Goal: Navigation & Orientation: Understand site structure

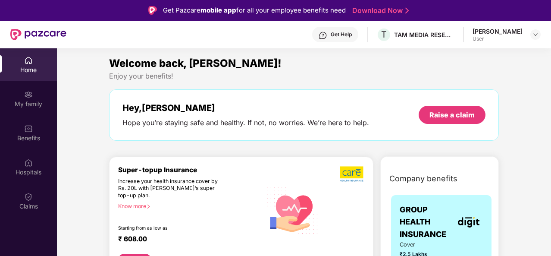
click at [303, 55] on div "Welcome back, [PERSON_NAME]!" at bounding box center [304, 63] width 390 height 16
click at [53, 30] on img at bounding box center [38, 34] width 56 height 11
click at [26, 65] on div "Home" at bounding box center [28, 64] width 57 height 32
click at [536, 34] on img at bounding box center [535, 34] width 7 height 7
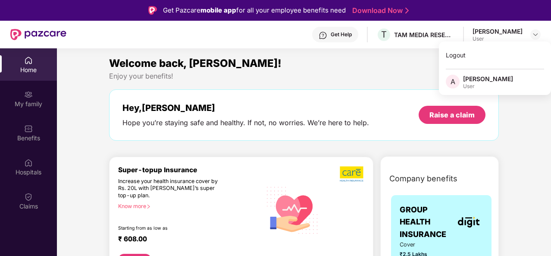
click at [311, 85] on div "Welcome back, [PERSON_NAME]! Enjoy your benefits! Hey, [PERSON_NAME] Hope you’r…" at bounding box center [304, 102] width 397 height 94
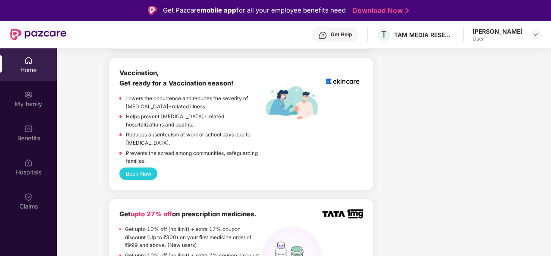
scroll to position [466, 0]
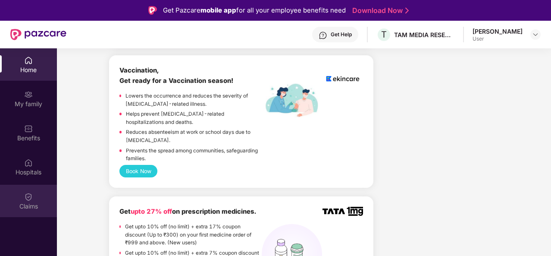
click at [32, 202] on div "Claims" at bounding box center [28, 206] width 57 height 9
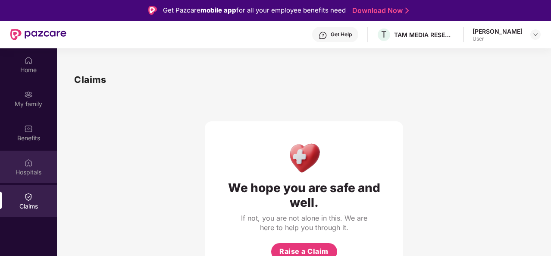
click at [37, 165] on div "Hospitals" at bounding box center [28, 166] width 57 height 32
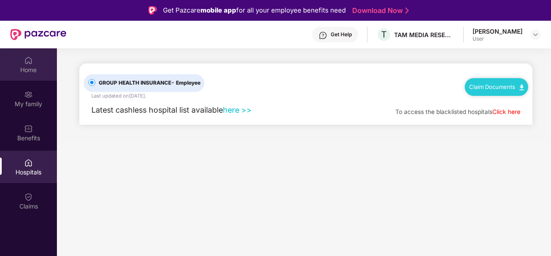
click at [26, 73] on div "Home" at bounding box center [28, 70] width 57 height 9
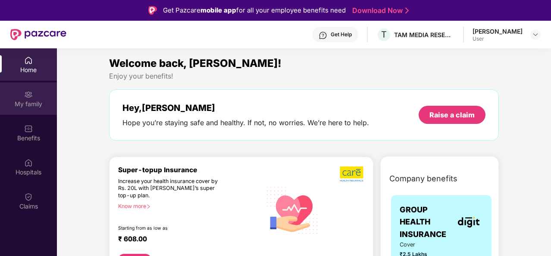
click at [30, 94] on img at bounding box center [28, 94] width 9 height 9
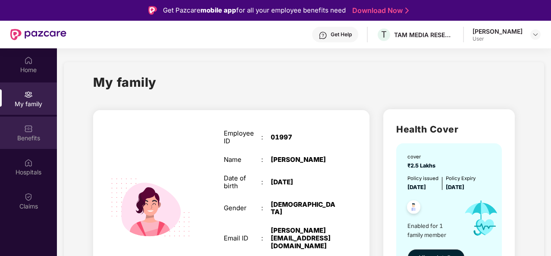
click at [27, 139] on div "Benefits" at bounding box center [28, 138] width 57 height 9
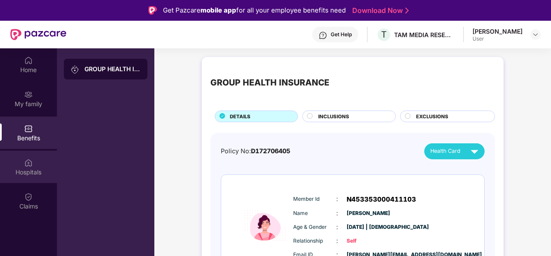
click at [44, 157] on div "Hospitals" at bounding box center [28, 166] width 57 height 32
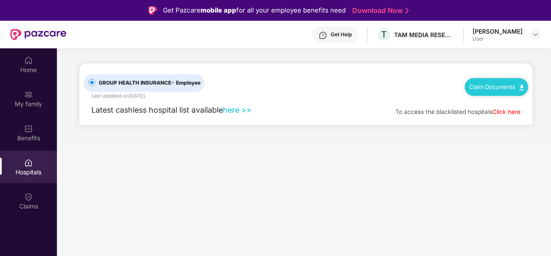
click at [25, 166] on img at bounding box center [28, 162] width 9 height 9
click at [21, 221] on div "Home My family Benefits Hospitals Claims" at bounding box center [28, 176] width 57 height 256
click at [13, 67] on div "Home" at bounding box center [28, 70] width 57 height 9
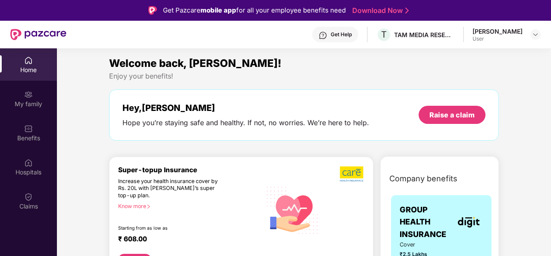
click at [36, 225] on div "Home My family Benefits Hospitals Claims" at bounding box center [28, 176] width 57 height 256
click at [298, 55] on div "Welcome back, [PERSON_NAME]!" at bounding box center [304, 63] width 390 height 16
